Goal: Task Accomplishment & Management: Complete application form

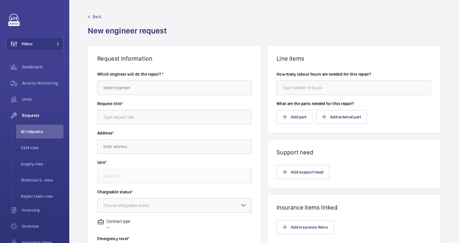
click at [96, 17] on span "Back" at bounding box center [97, 17] width 9 height 6
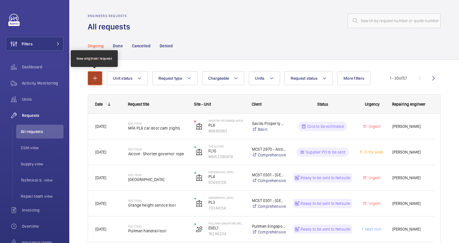
click at [99, 82] on button "button" at bounding box center [95, 78] width 14 height 14
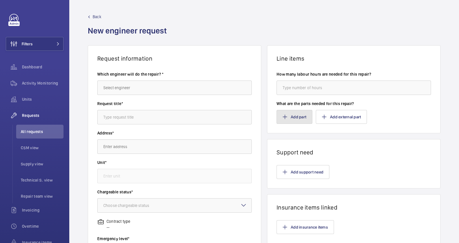
click at [296, 117] on button "Add part" at bounding box center [294, 117] width 36 height 14
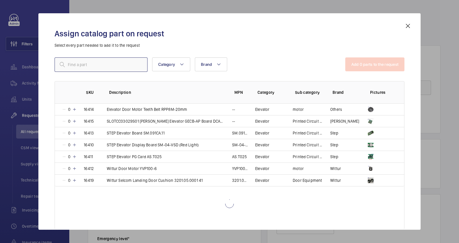
click at [87, 63] on input "text" at bounding box center [101, 64] width 93 height 14
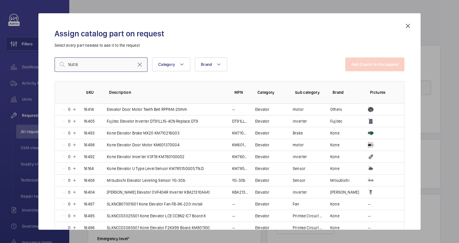
type input "16418"
click at [192, 39] on h2 "Assign catalog part on request" at bounding box center [230, 33] width 350 height 11
click at [406, 27] on mat-icon at bounding box center [407, 25] width 7 height 7
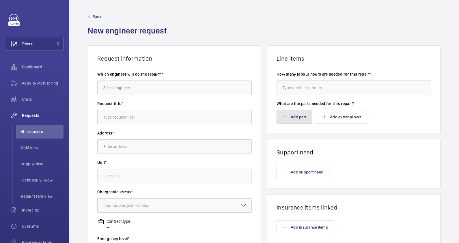
click at [293, 117] on button "Add part" at bounding box center [294, 117] width 36 height 14
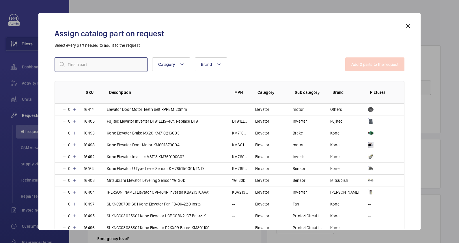
click at [107, 60] on input "text" at bounding box center [101, 64] width 93 height 14
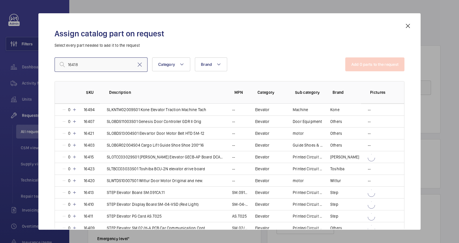
scroll to position [144, 0]
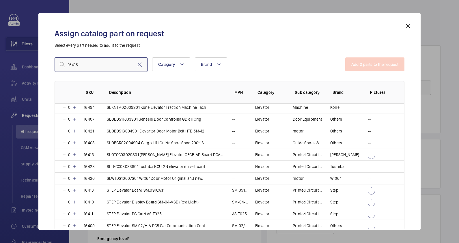
type input "16418"
click at [406, 27] on mat-icon at bounding box center [407, 25] width 7 height 7
